Goal: Use online tool/utility: Utilize a website feature to perform a specific function

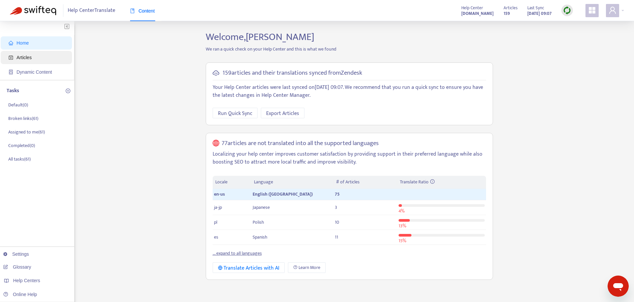
click at [32, 62] on span "Articles" at bounding box center [38, 57] width 58 height 13
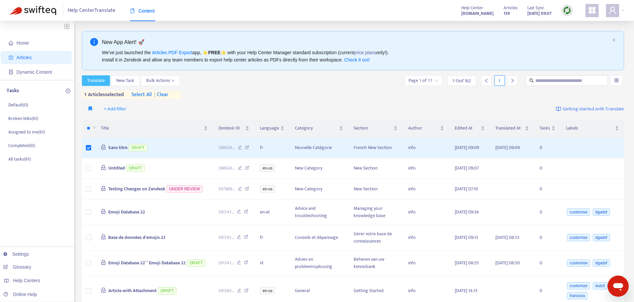
click at [99, 84] on span "Translate" at bounding box center [96, 80] width 18 height 7
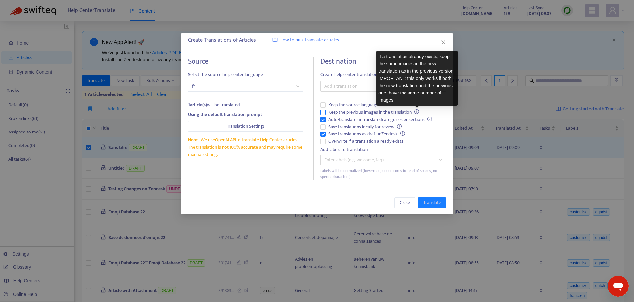
click at [418, 113] on icon "info-circle" at bounding box center [417, 111] width 5 height 5
click at [419, 111] on icon "info-circle" at bounding box center [417, 111] width 5 height 5
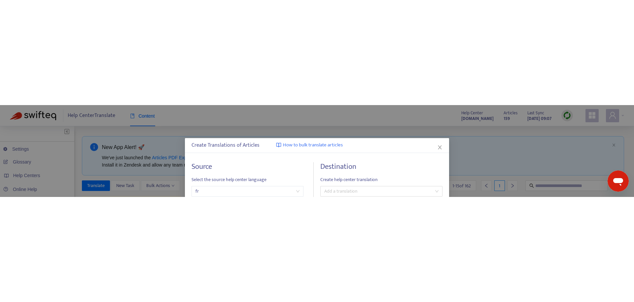
scroll to position [75, 0]
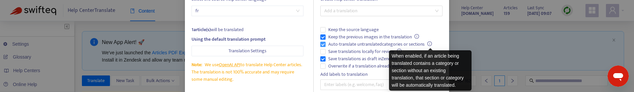
click at [430, 44] on icon "info-circle" at bounding box center [429, 43] width 5 height 5
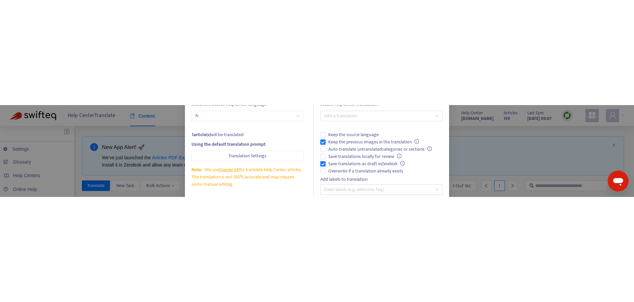
scroll to position [0, 0]
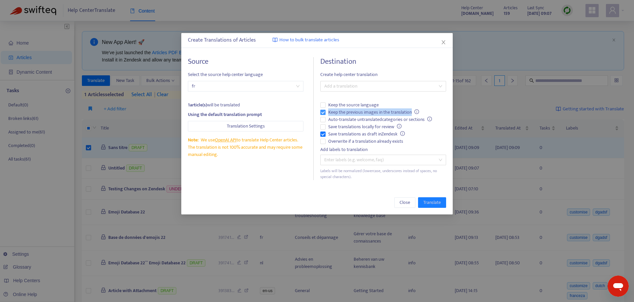
drag, startPoint x: 329, startPoint y: 111, endPoint x: 412, endPoint y: 110, distance: 82.9
click at [412, 110] on span "Keep the previous images in the translation" at bounding box center [374, 112] width 96 height 7
copy span "Keep the previous images in the translation"
click at [443, 40] on icon "close" at bounding box center [443, 42] width 5 height 5
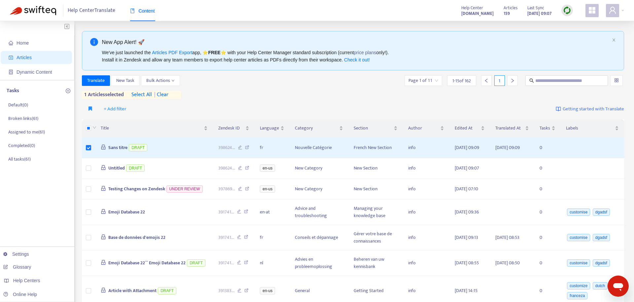
click at [590, 12] on icon "appstore" at bounding box center [592, 10] width 7 height 7
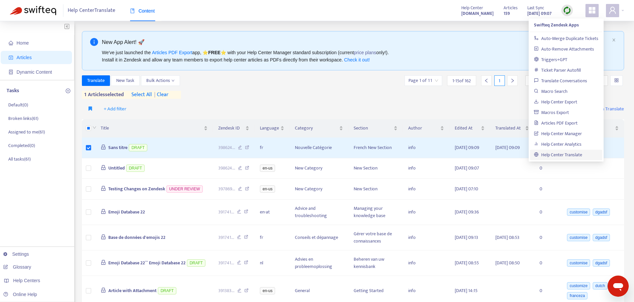
click at [590, 12] on icon "appstore" at bounding box center [592, 10] width 7 height 7
drag, startPoint x: 581, startPoint y: 41, endPoint x: 610, endPoint y: 72, distance: 43.0
click at [617, 74] on body "Help Center Translate Content Help Center [DOMAIN_NAME] Articles 159 Last Sync …" at bounding box center [317, 259] width 634 height 518
click at [583, 50] on link "Auto-Remove Attachments" at bounding box center [564, 49] width 60 height 8
